Goal: Information Seeking & Learning: Compare options

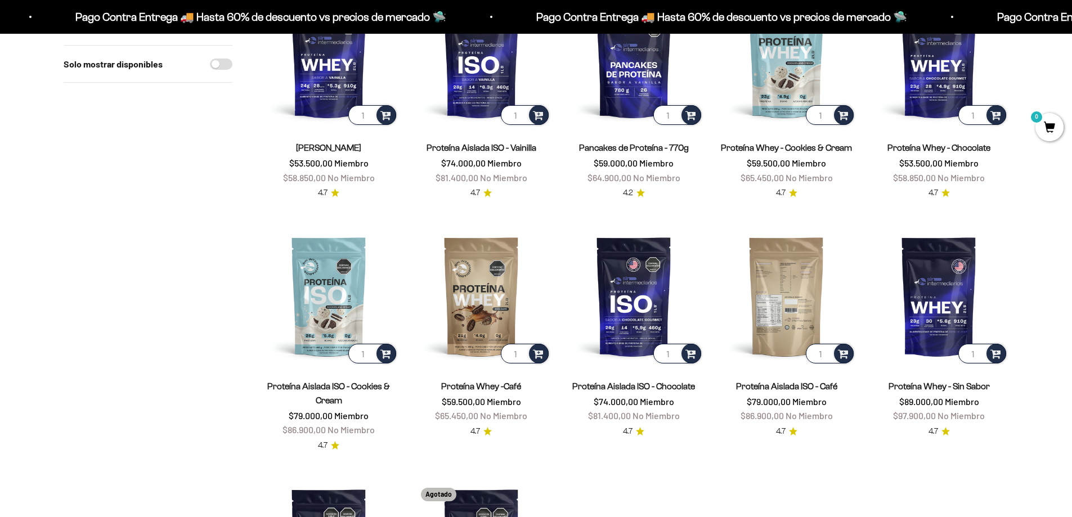
scroll to position [225, 0]
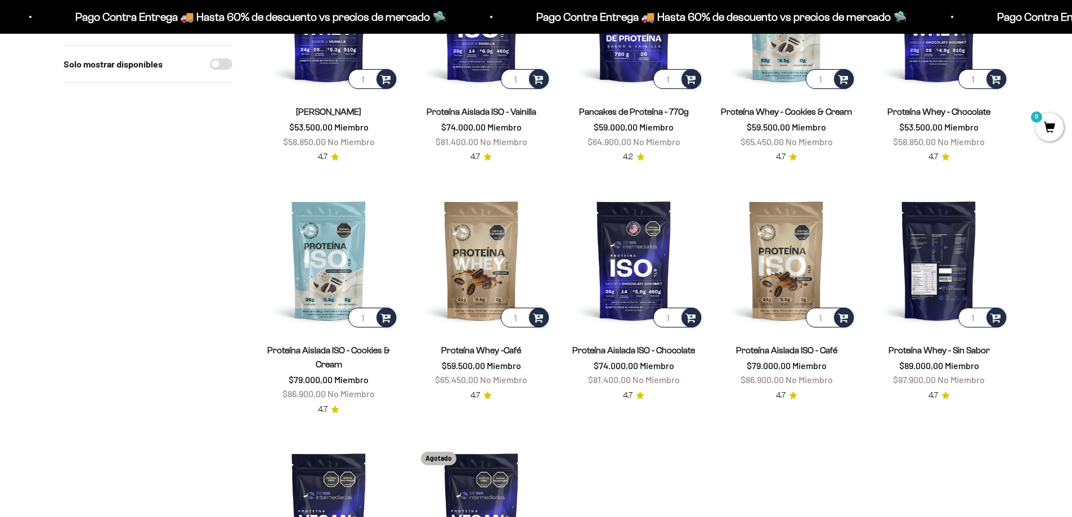
click at [930, 271] on img at bounding box center [938, 260] width 139 height 139
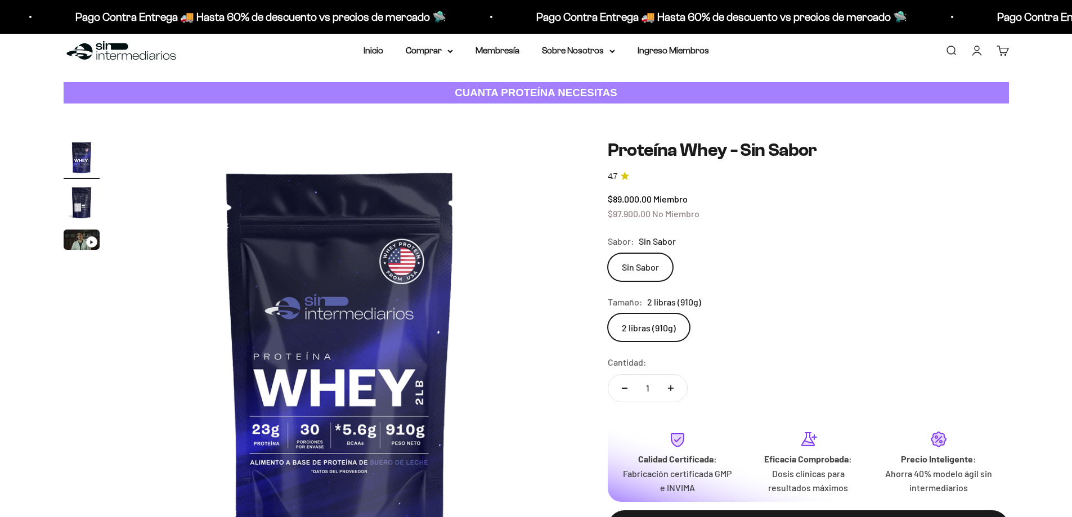
scroll to position [56, 0]
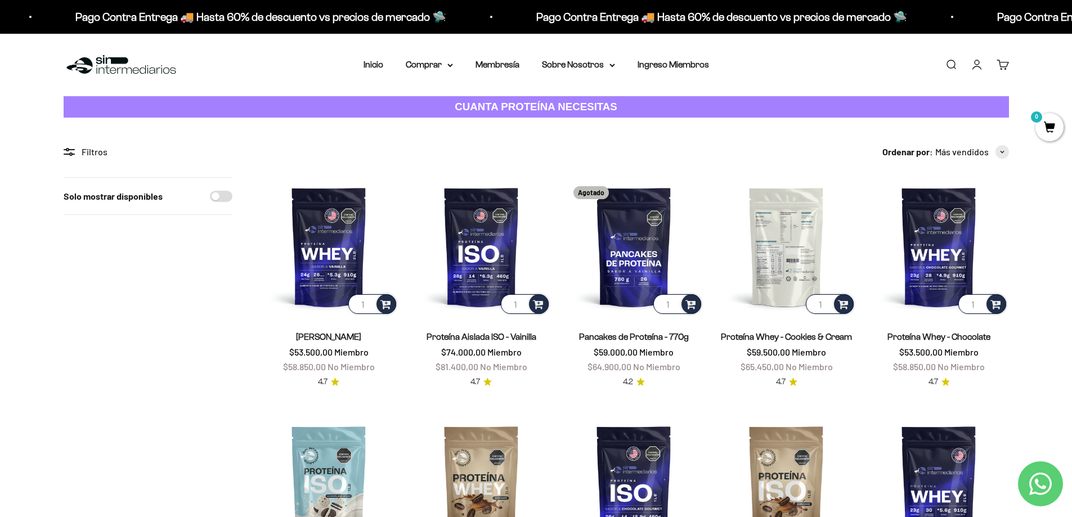
click at [779, 254] on img at bounding box center [786, 246] width 139 height 139
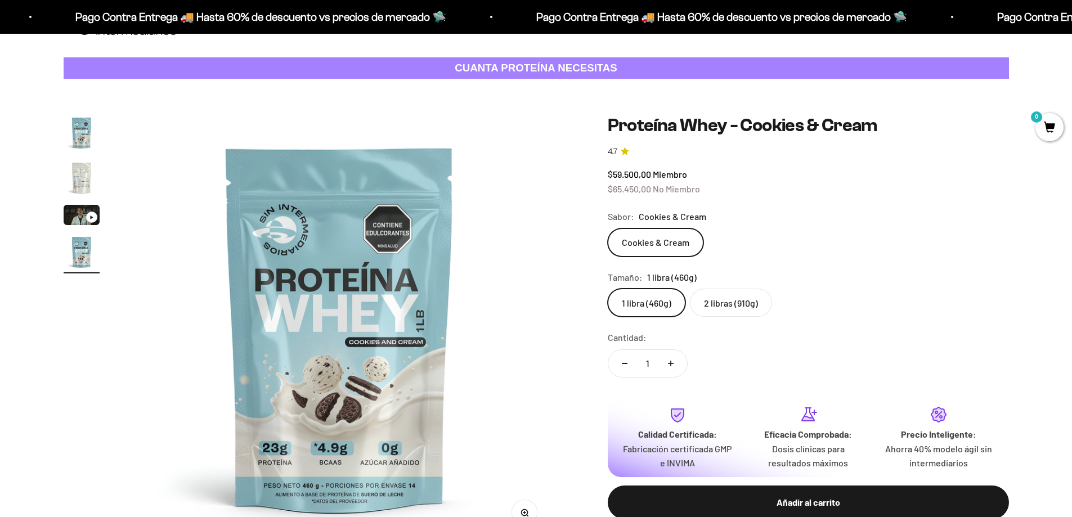
scroll to position [56, 0]
